Goal: Information Seeking & Learning: Learn about a topic

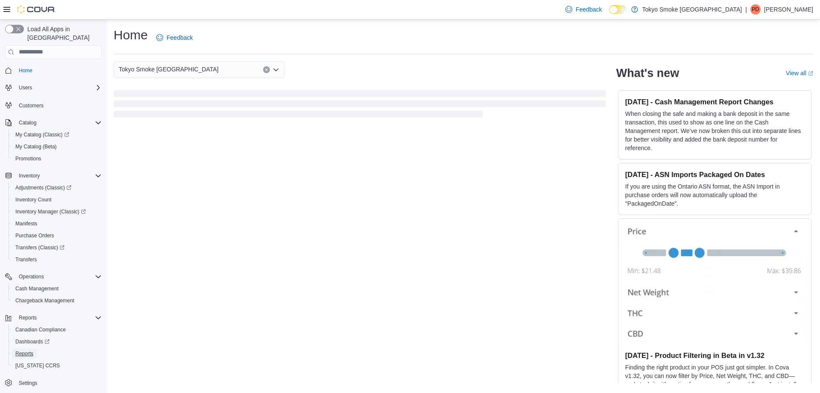
drag, startPoint x: 26, startPoint y: 346, endPoint x: 262, endPoint y: 302, distance: 240.2
click at [26, 350] on span "Reports" at bounding box center [24, 353] width 18 height 7
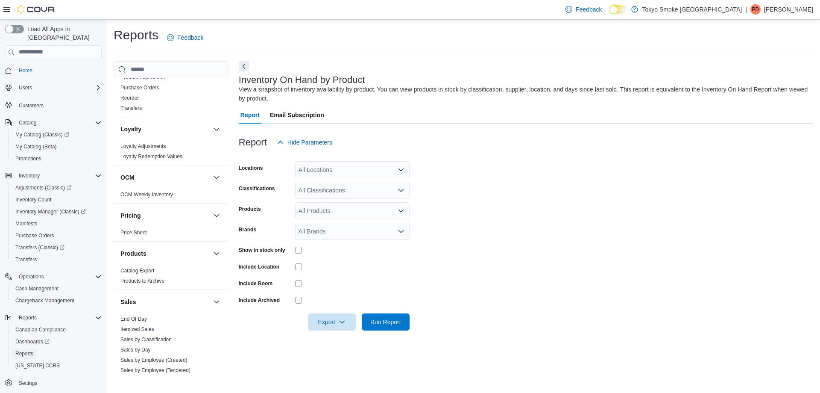
scroll to position [629, 0]
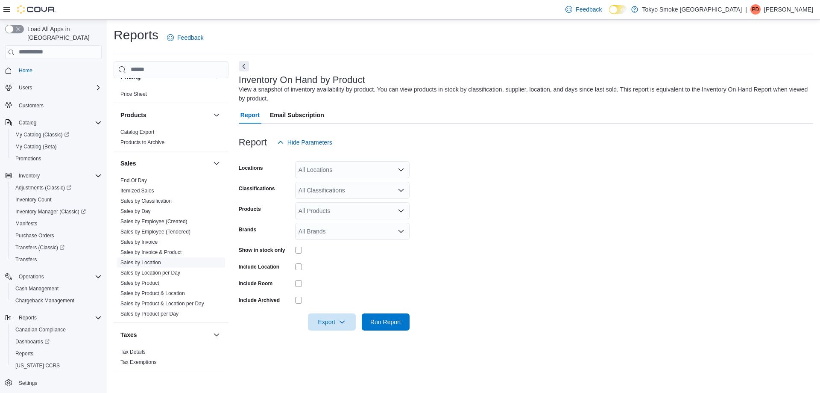
click at [148, 259] on link "Sales by Location" at bounding box center [140, 262] width 41 height 6
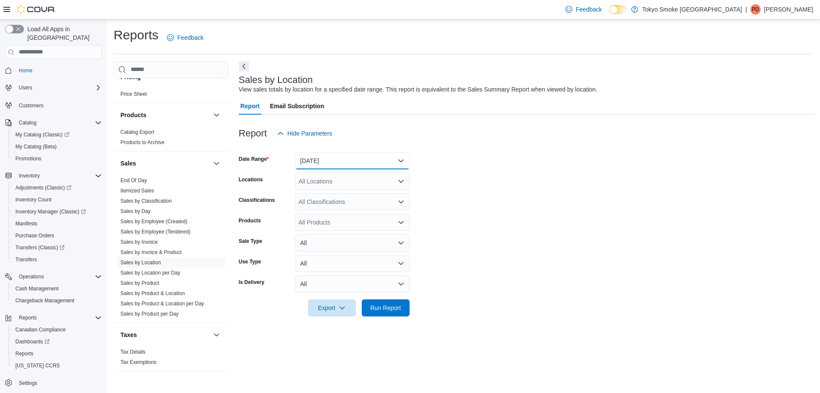
click at [350, 165] on button "[DATE]" at bounding box center [352, 160] width 114 height 17
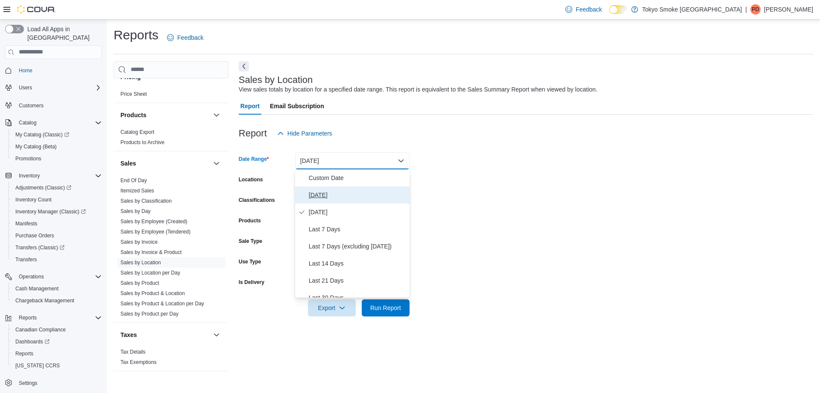
click at [319, 198] on span "[DATE]" at bounding box center [357, 195] width 97 height 10
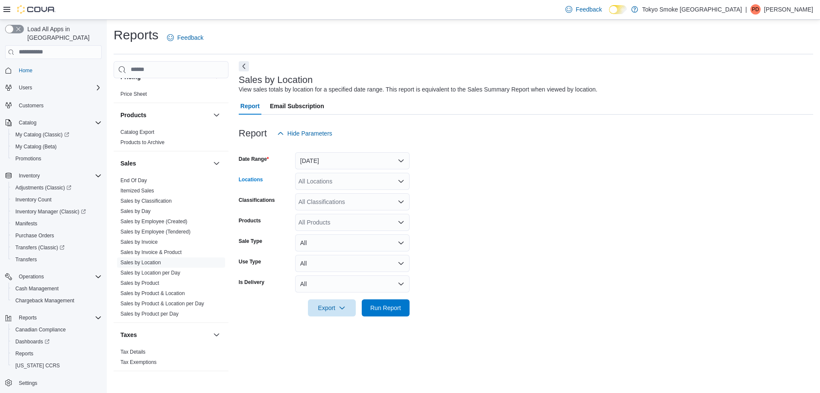
click at [319, 179] on div "All Locations" at bounding box center [352, 181] width 114 height 17
type input "*******"
click at [333, 197] on span "[GEOGRAPHIC_DATA]" at bounding box center [344, 195] width 62 height 9
drag, startPoint x: 539, startPoint y: 202, endPoint x: 499, endPoint y: 224, distance: 45.7
click at [539, 202] on form "Date Range [DATE] Locations [GEOGRAPHIC_DATA] Classifications All Classificatio…" at bounding box center [526, 229] width 574 height 174
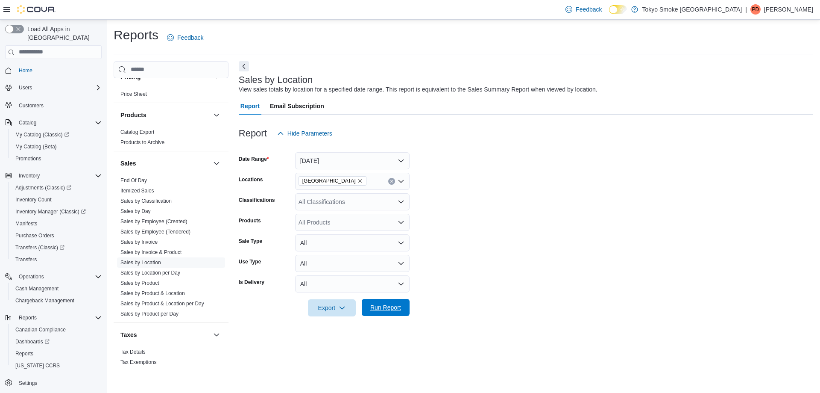
click at [379, 311] on span "Run Report" at bounding box center [385, 307] width 31 height 9
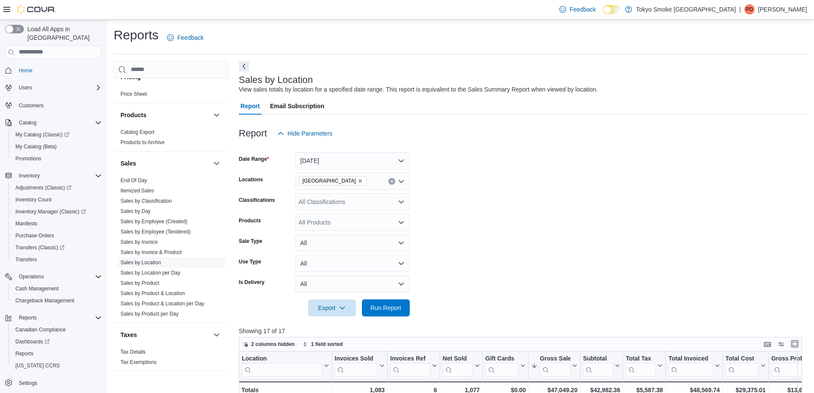
click at [797, 345] on button "Enter fullscreen" at bounding box center [794, 343] width 10 height 10
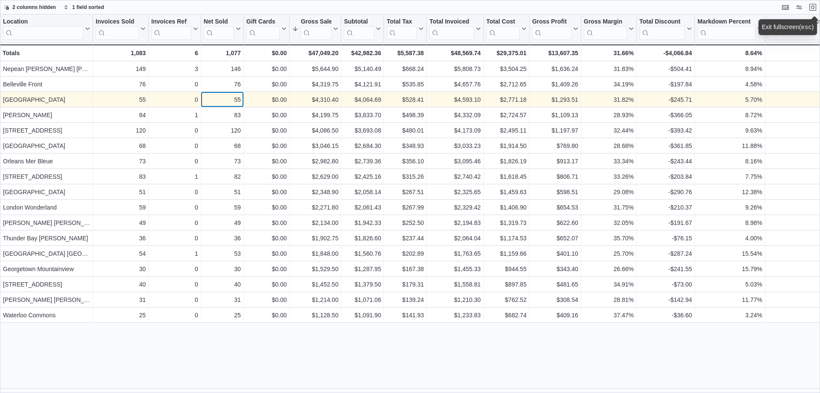
click at [230, 103] on div "55" at bounding box center [222, 99] width 37 height 10
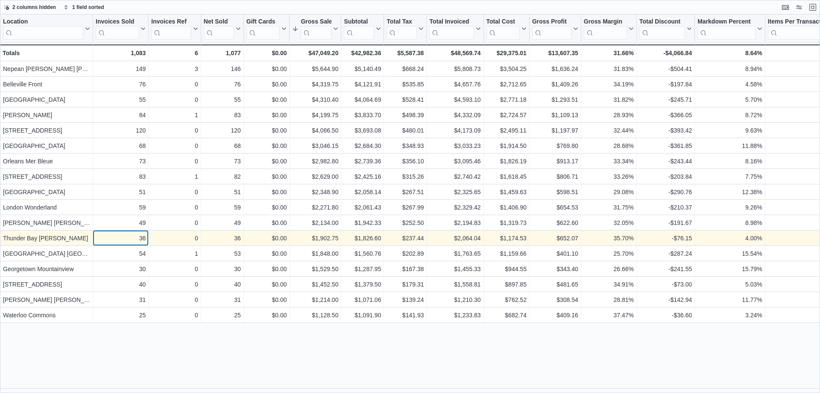
click at [132, 240] on div "36" at bounding box center [121, 238] width 50 height 10
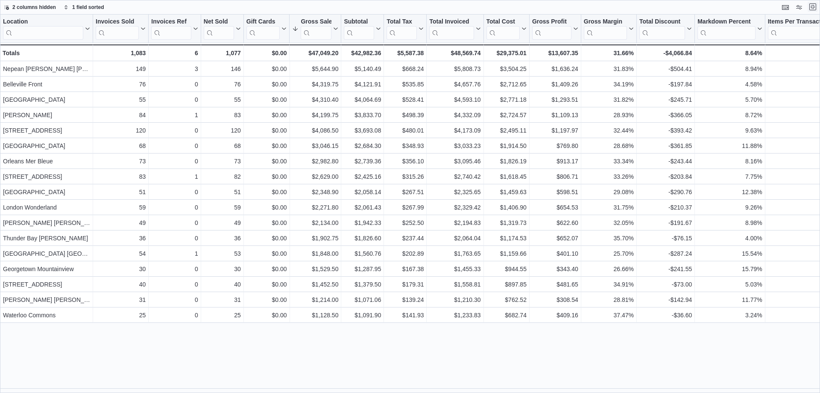
click at [815, 9] on button "Exit fullscreen" at bounding box center [813, 7] width 10 height 10
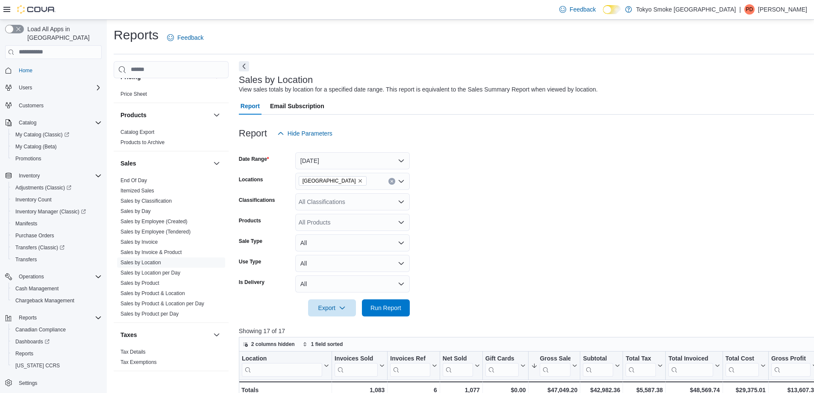
click at [768, 15] on p "[PERSON_NAME]" at bounding box center [782, 9] width 49 height 10
click at [750, 86] on span "Sign Out" at bounding box center [751, 83] width 23 height 9
